Goal: Task Accomplishment & Management: Manage account settings

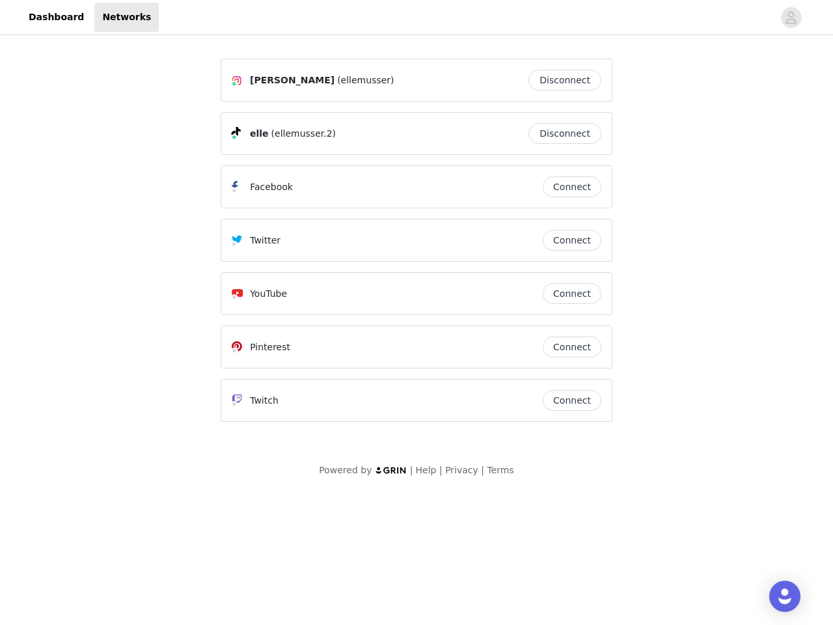
click at [416, 246] on div "Twitter" at bounding box center [387, 240] width 311 height 16
click at [416, 18] on div at bounding box center [466, 17] width 614 height 29
click at [791, 18] on icon "avatar" at bounding box center [791, 17] width 12 height 21
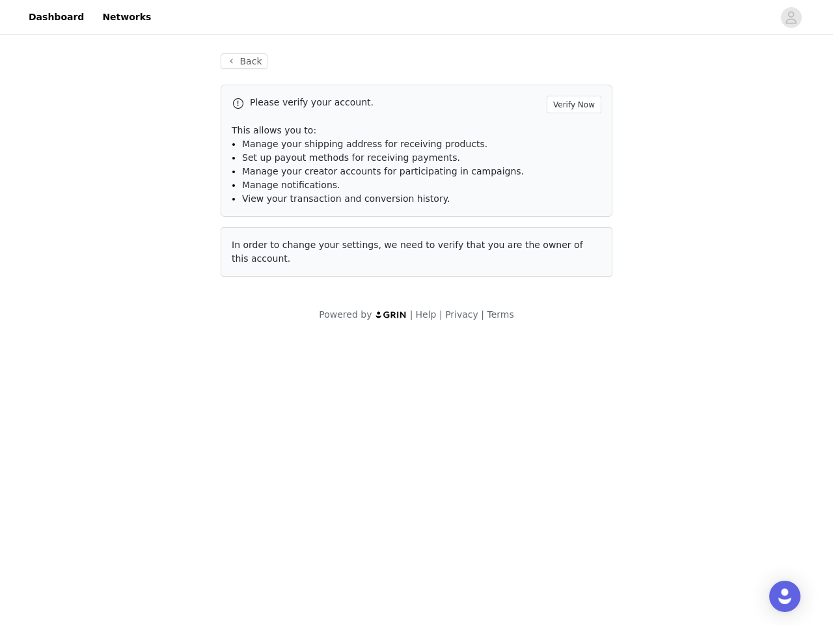
click at [568, 133] on p "This allows you to:" at bounding box center [417, 131] width 370 height 14
click at [572, 187] on li "Manage notifications." at bounding box center [421, 185] width 359 height 14
click at [572, 240] on span "In order to change your settings, we need to verify that you are the owner of t…" at bounding box center [407, 251] width 351 height 24
click at [572, 293] on div "Back Please verify your account. Verify Now This allows you to: Manage your shi…" at bounding box center [416, 173] width 423 height 270
click at [572, 347] on body "Dashboard Networks Back Please verify your account. Verify Now This allows you …" at bounding box center [416, 312] width 833 height 625
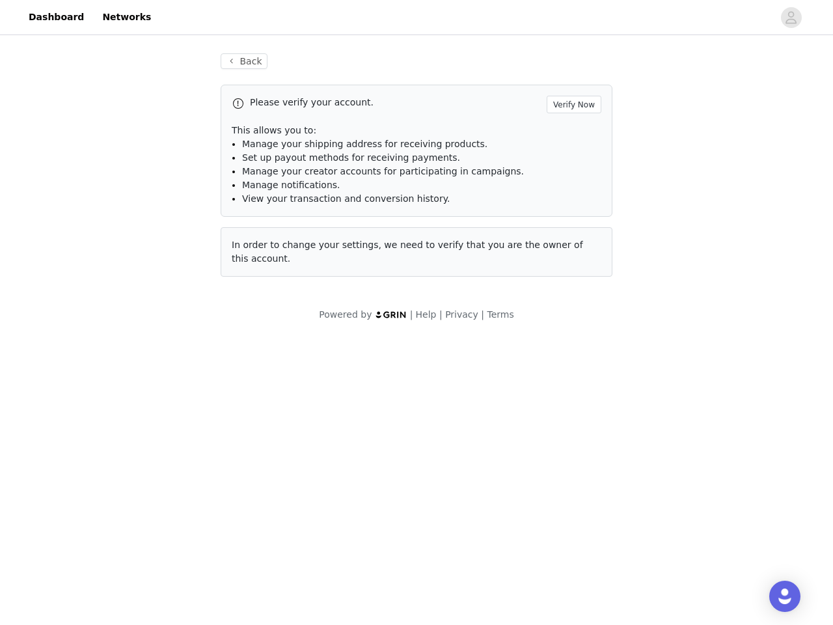
click at [572, 400] on body "Dashboard Networks Back Please verify your account. Verify Now This allows you …" at bounding box center [416, 312] width 833 height 625
